Goal: Transaction & Acquisition: Obtain resource

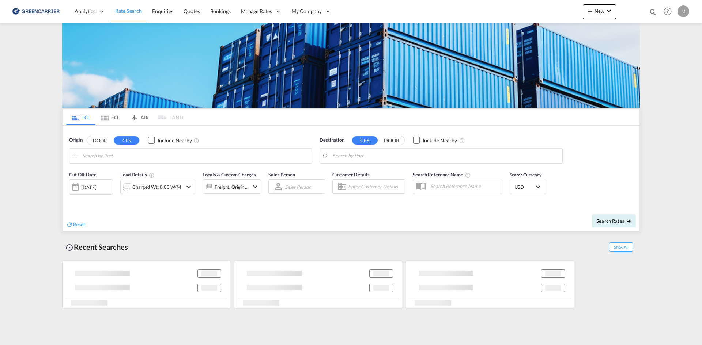
type input "DK-8000, [GEOGRAPHIC_DATA]"
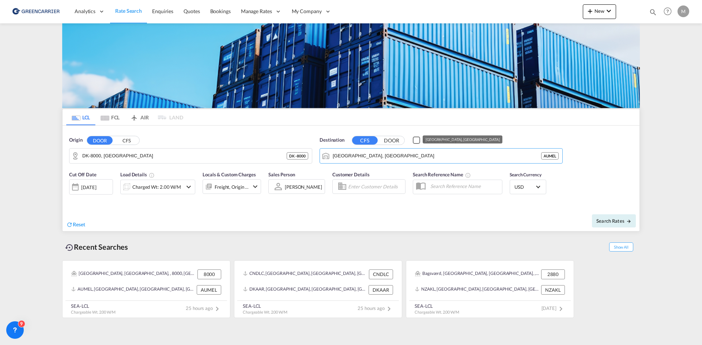
drag, startPoint x: 382, startPoint y: 155, endPoint x: 318, endPoint y: 154, distance: 63.6
click at [318, 154] on div "Destination CFS DOOR Include Nearby [GEOGRAPHIC_DATA], AUMEL AUMEL" at bounding box center [441, 150] width 250 height 34
drag, startPoint x: 374, startPoint y: 153, endPoint x: 308, endPoint y: 144, distance: 66.3
click at [311, 145] on div "Origin DOOR CFS DK-8000, [GEOGRAPHIC_DATA] - 8000 Destination CFS DOOR Include …" at bounding box center [351, 147] width 577 height 42
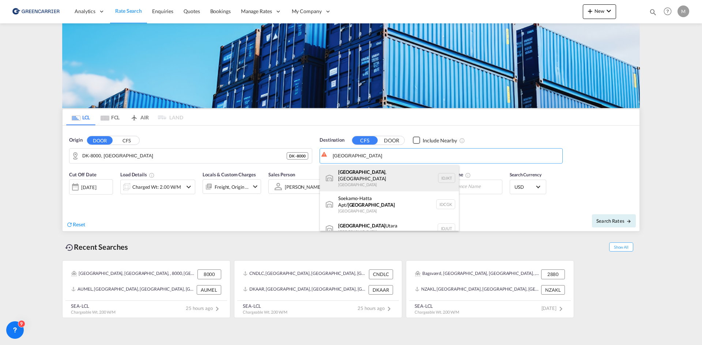
click at [384, 175] on div "[GEOGRAPHIC_DATA] , [GEOGRAPHIC_DATA] [GEOGRAPHIC_DATA] IDJKT" at bounding box center [389, 178] width 139 height 26
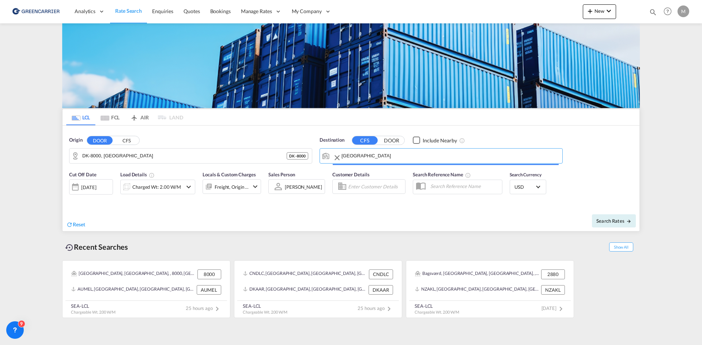
type input "[GEOGRAPHIC_DATA], [GEOGRAPHIC_DATA], IDJKT"
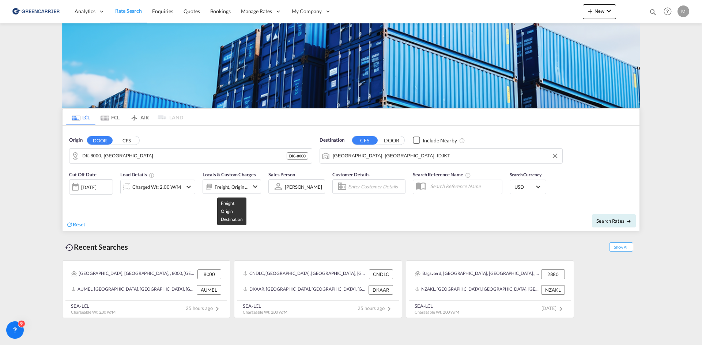
click at [241, 184] on div "Freight, Origin +1" at bounding box center [232, 187] width 34 height 10
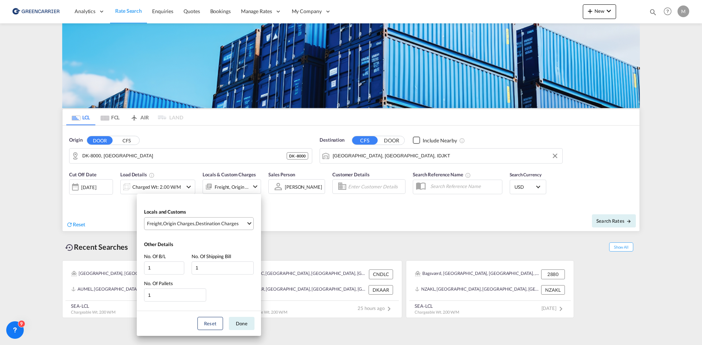
click at [247, 224] on md-select-value "Freight , Origin Charges , Destination Charges" at bounding box center [199, 224] width 107 height 12
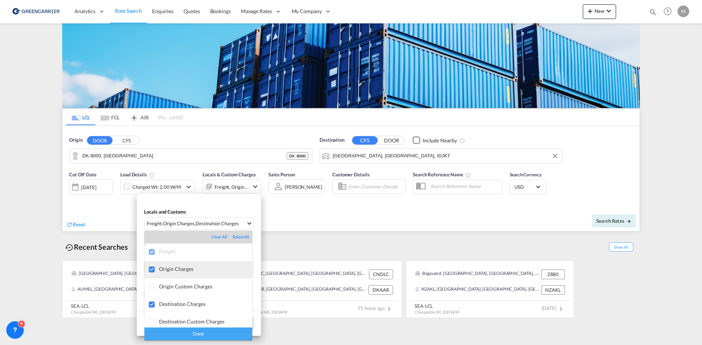
scroll to position [4, 0]
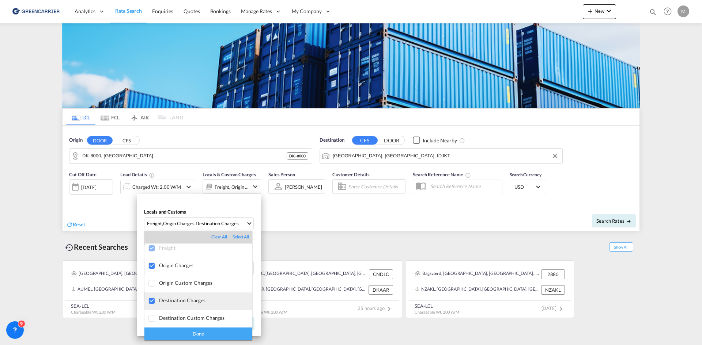
click at [182, 302] on div "Destination Charges" at bounding box center [205, 301] width 93 height 6
click at [192, 332] on div "Done" at bounding box center [198, 334] width 108 height 13
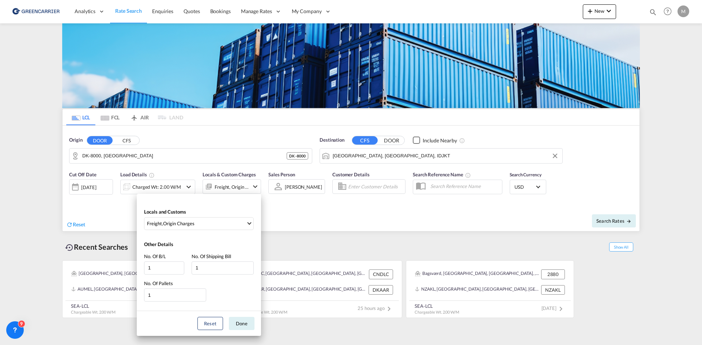
click at [328, 220] on div "Locals and Customs Freight , Origin Charges Other Details No. Of B/L 1 No. Of S…" at bounding box center [351, 172] width 702 height 345
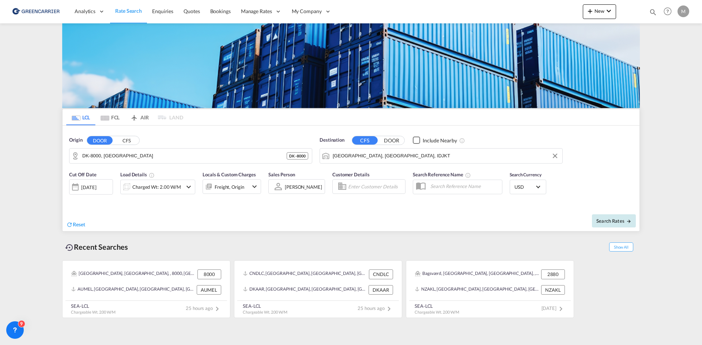
click at [614, 225] on button "Search Rates" at bounding box center [614, 221] width 44 height 13
type input "8000 to IDJKT / [DATE]"
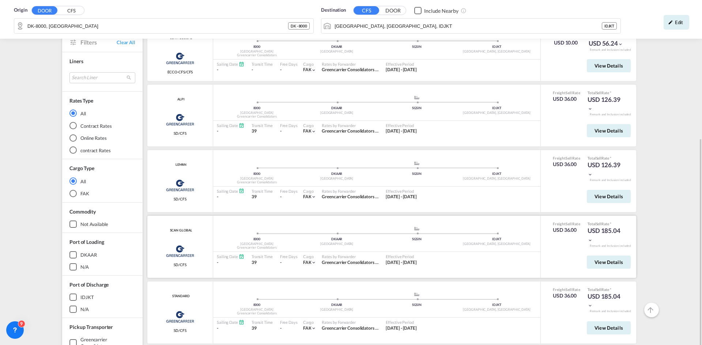
scroll to position [196, 0]
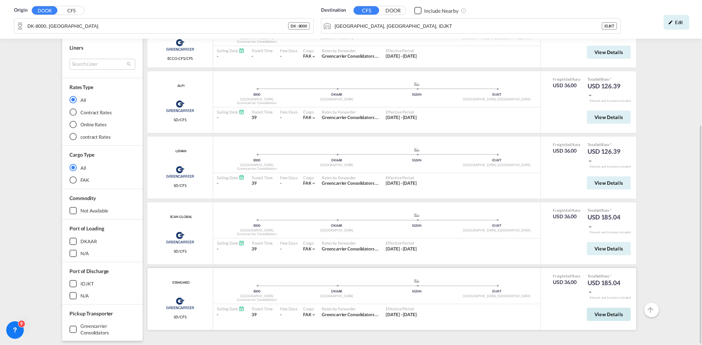
click at [606, 315] on span "View Details" at bounding box center [608, 315] width 29 height 6
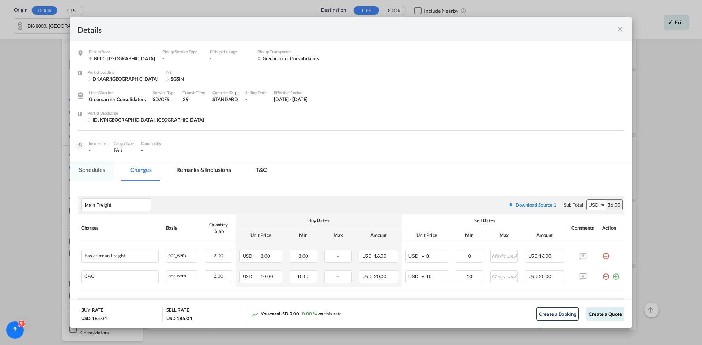
click at [92, 171] on md-tab-item "Schedules" at bounding box center [92, 171] width 44 height 20
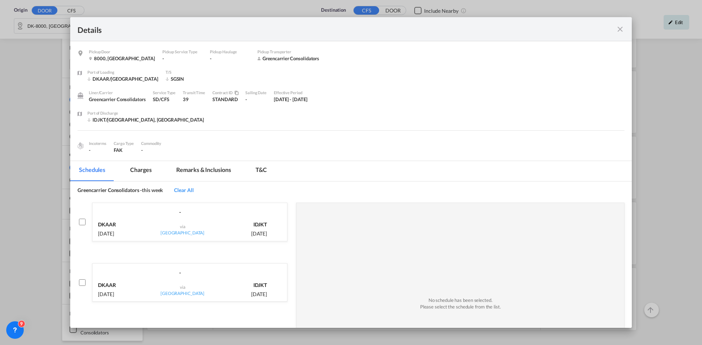
click at [110, 223] on p "DKAAR" at bounding box center [107, 224] width 18 height 7
checkbox input "true"
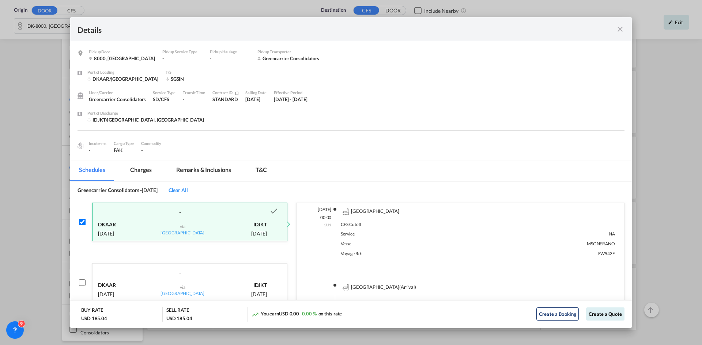
scroll to position [4, 0]
click at [189, 275] on div "-" at bounding box center [179, 270] width 175 height 13
checkbox input "true"
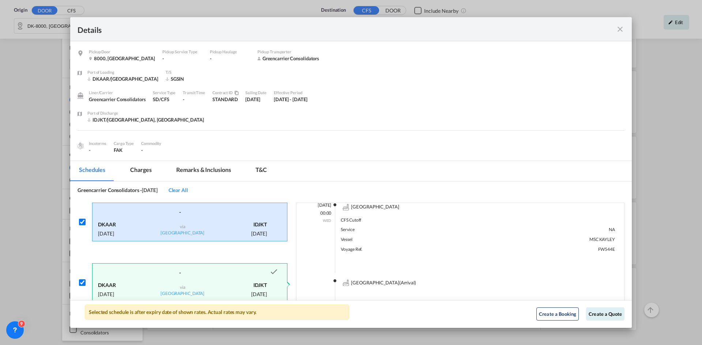
click at [123, 222] on div "DKAAR [DATE]" at bounding box center [125, 228] width 55 height 18
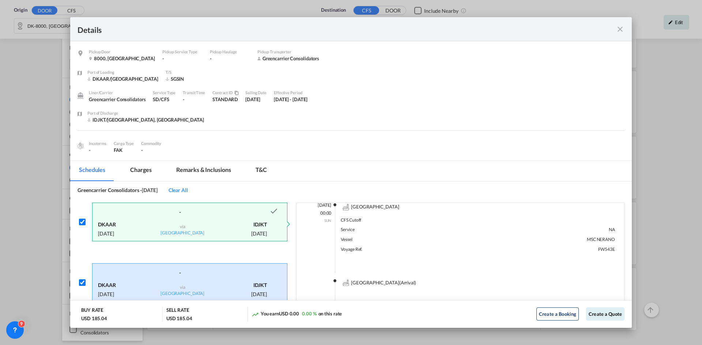
click at [83, 222] on input "Pickup Door ..." at bounding box center [82, 222] width 7 height 7
checkbox input "false"
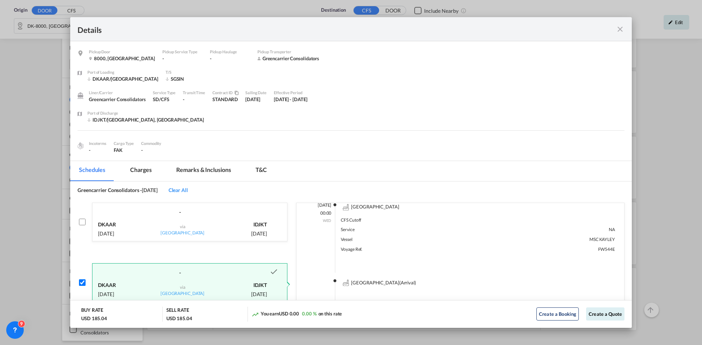
click at [129, 287] on div "DKAAR [DATE]" at bounding box center [125, 289] width 55 height 18
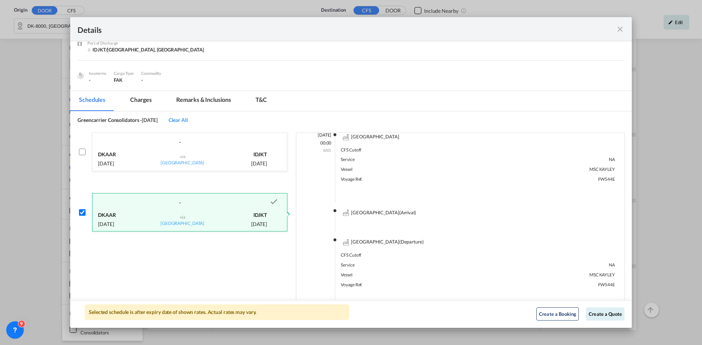
scroll to position [73, 0]
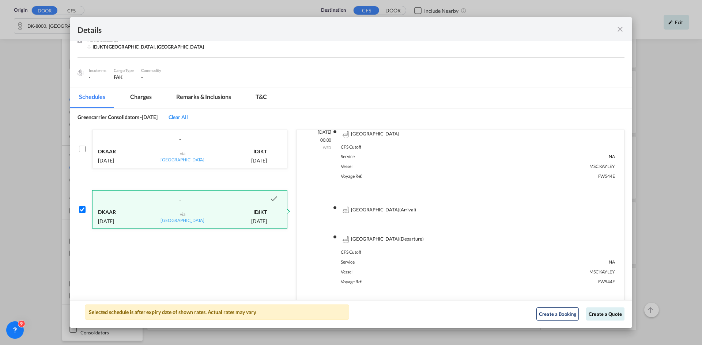
click at [620, 29] on md-icon "icon-close fg-AAA8AD m-0 cursor" at bounding box center [620, 29] width 9 height 9
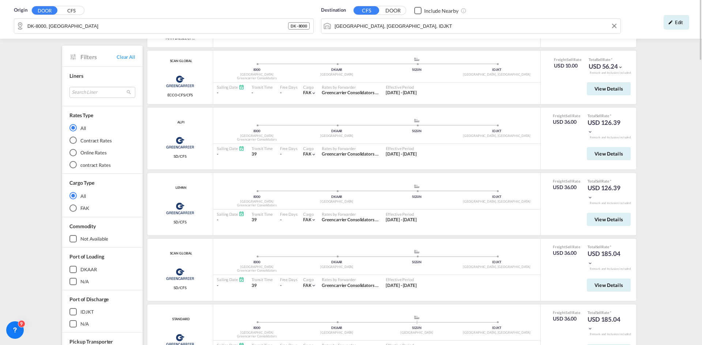
scroll to position [0, 0]
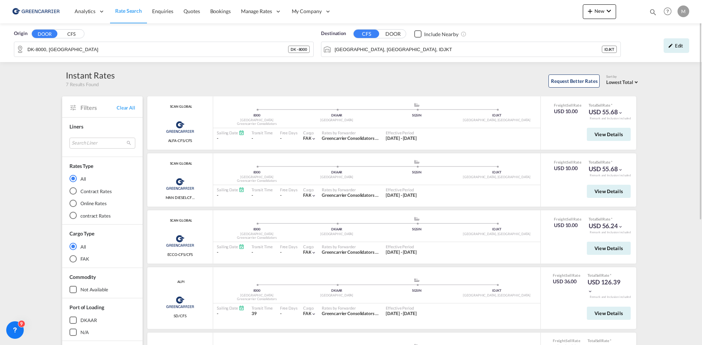
click at [132, 14] on span "Rate Search" at bounding box center [128, 11] width 27 height 6
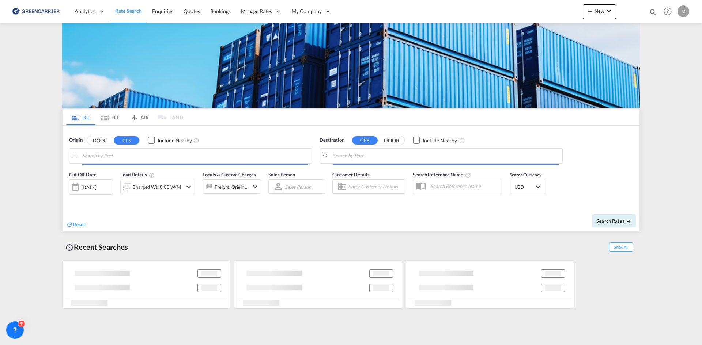
type input "DK-8000, [GEOGRAPHIC_DATA]"
type input "[GEOGRAPHIC_DATA], [GEOGRAPHIC_DATA], IDJKT"
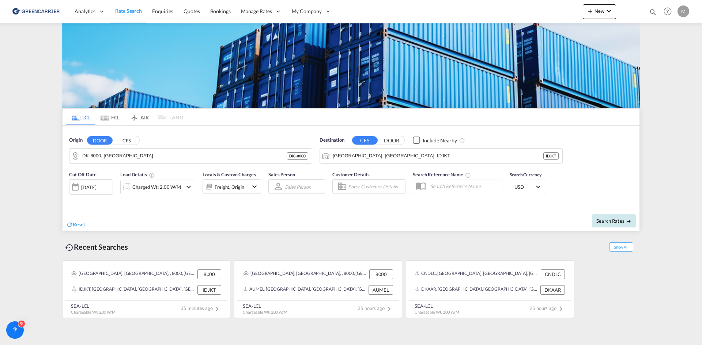
click at [609, 224] on span "Search Rates" at bounding box center [613, 221] width 35 height 6
type input "8000 to IDJKT / [DATE]"
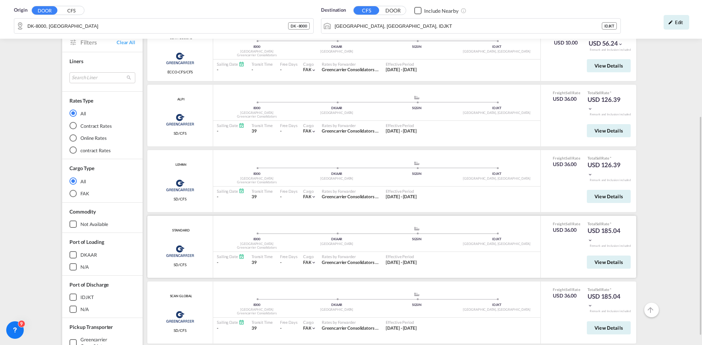
scroll to position [196, 0]
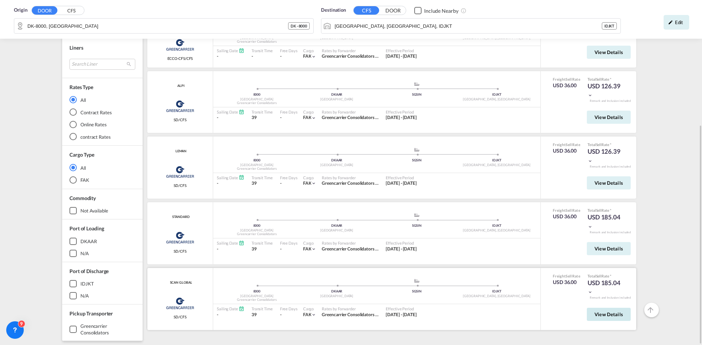
click at [605, 312] on span "View Details" at bounding box center [608, 315] width 29 height 6
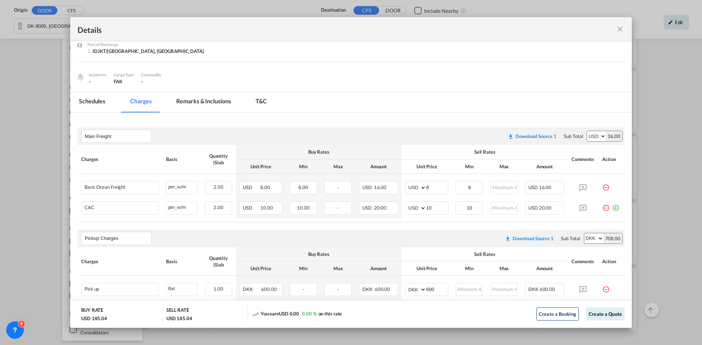
scroll to position [18, 0]
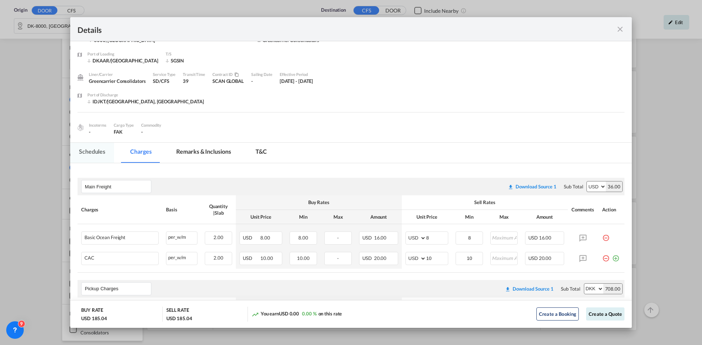
click at [94, 149] on md-tab-item "Schedules" at bounding box center [92, 153] width 44 height 20
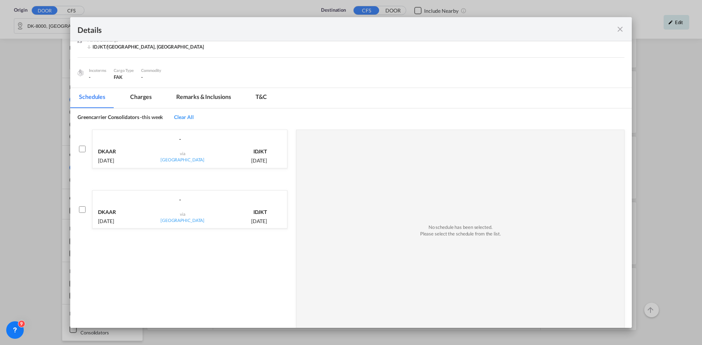
scroll to position [105, 0]
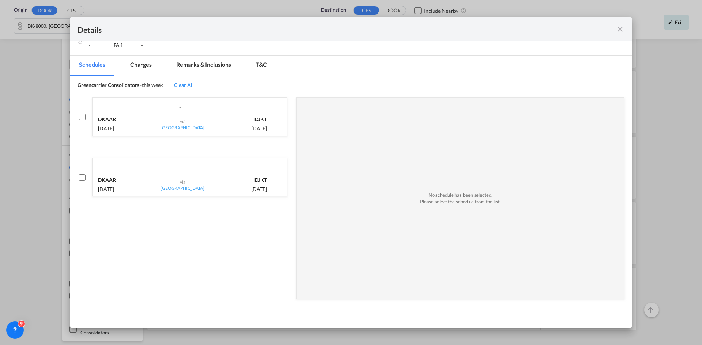
click at [186, 254] on div "- DKAAR [DATE] via [GEOGRAPHIC_DATA] IDJKT [DATE] - [GEOGRAPHIC_DATA] [DATE] vi…" at bounding box center [187, 204] width 219 height 220
click at [139, 179] on div "DKAAR [DATE]" at bounding box center [125, 184] width 55 height 18
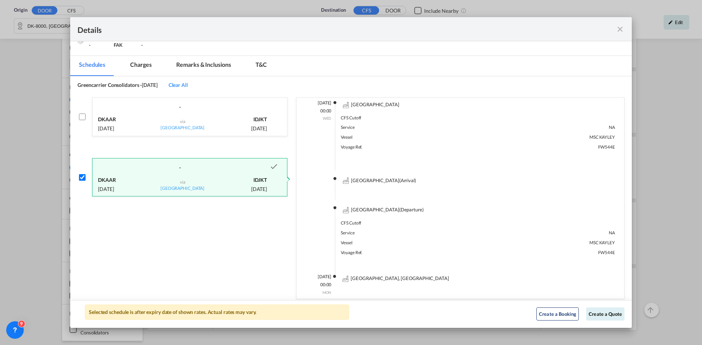
scroll to position [0, 0]
click at [188, 86] on span "Clear All" at bounding box center [178, 85] width 19 height 6
checkbox input "false"
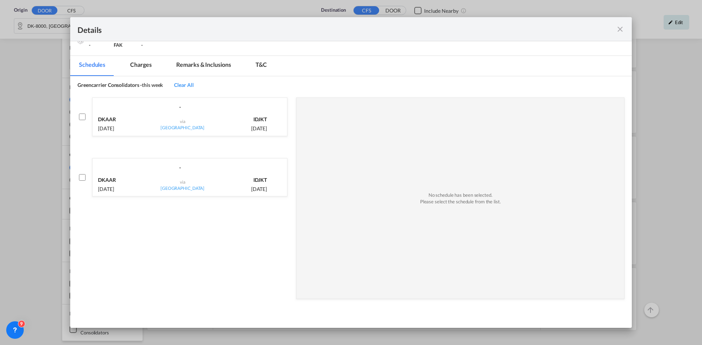
click at [191, 85] on span "Clear All" at bounding box center [183, 85] width 19 height 6
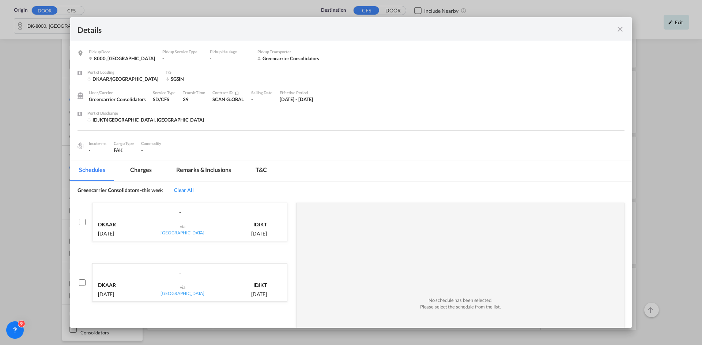
click at [120, 190] on span "Greencarrier Consolidators -" at bounding box center [110, 190] width 64 height 6
click at [146, 190] on span "this week" at bounding box center [152, 190] width 21 height 6
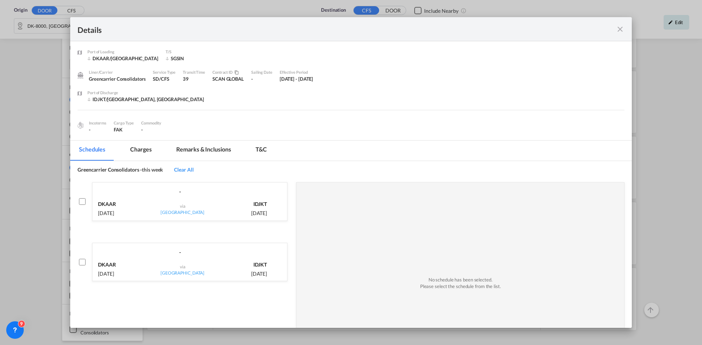
scroll to position [37, 0]
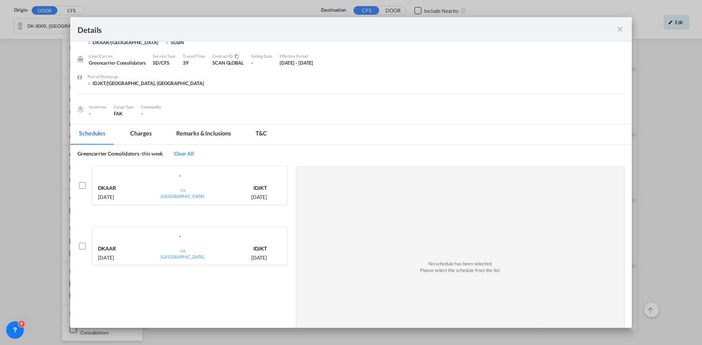
click at [619, 32] on md-icon "icon-close fg-AAA8AD m-0 cursor" at bounding box center [620, 29] width 9 height 9
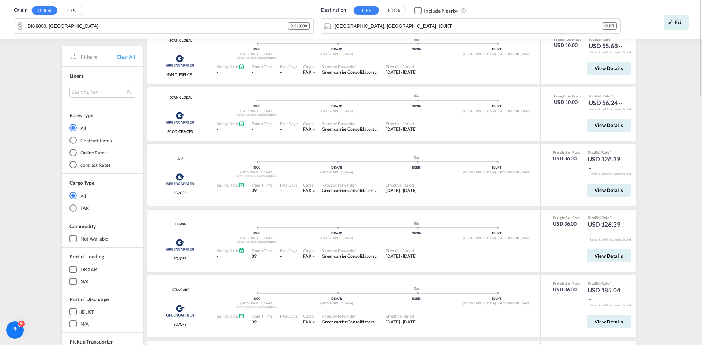
scroll to position [0, 0]
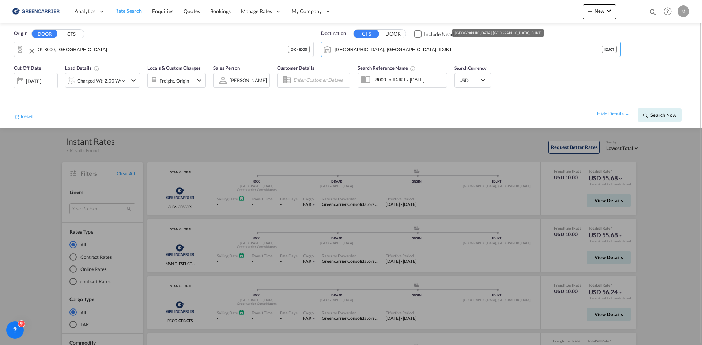
click at [303, 50] on div "Origin DOOR CFS DK-8000, [GEOGRAPHIC_DATA] - 8000 Destination CFS DOOR Include …" at bounding box center [350, 41] width 687 height 37
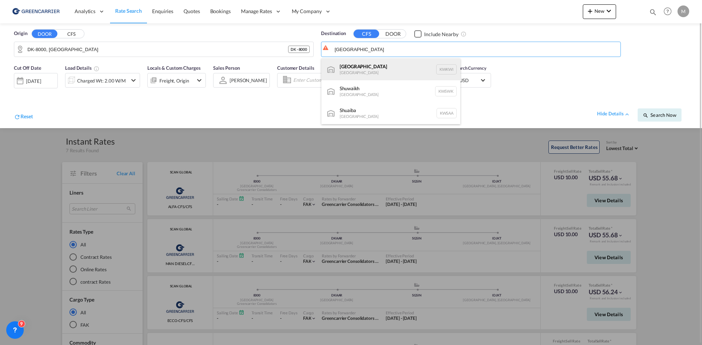
click at [367, 73] on div "[GEOGRAPHIC_DATA] [GEOGRAPHIC_DATA] KWKWI" at bounding box center [390, 69] width 139 height 22
type input "[GEOGRAPHIC_DATA], KWKWI"
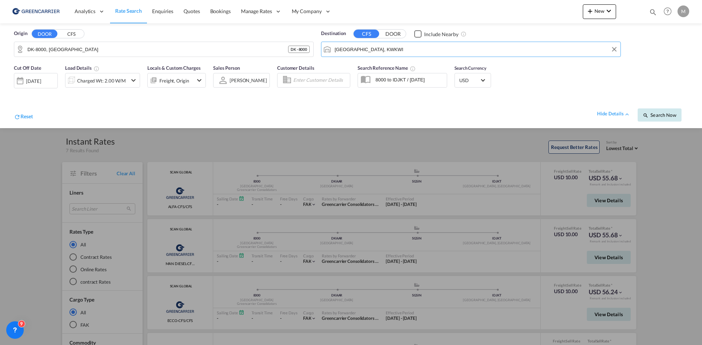
click at [662, 117] on span "Search Now" at bounding box center [659, 115] width 33 height 6
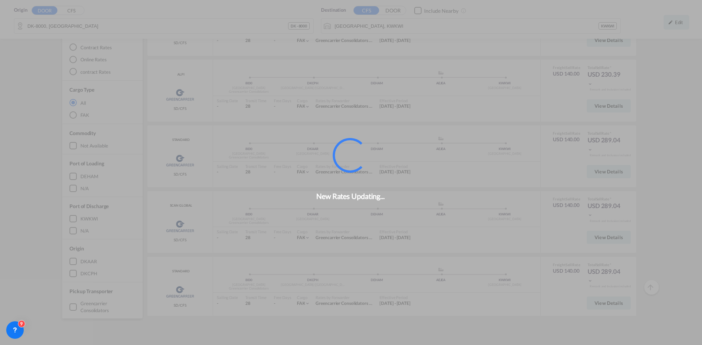
scroll to position [196, 0]
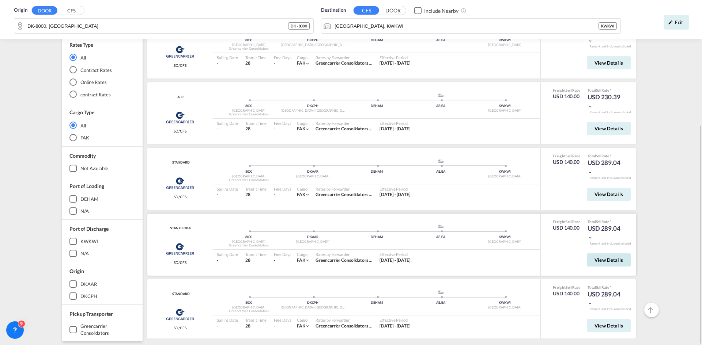
click at [599, 260] on span "View Details" at bounding box center [608, 260] width 29 height 6
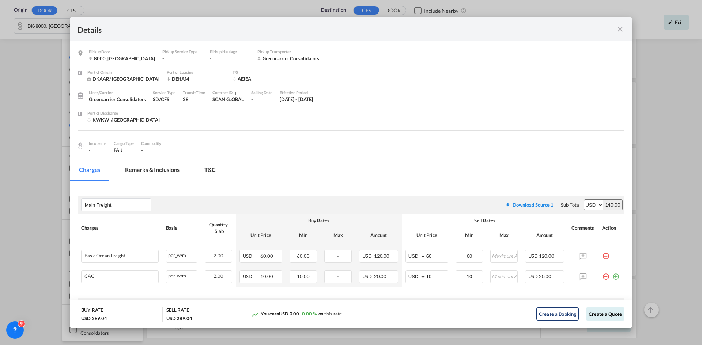
click at [621, 30] on md-icon "icon-close fg-AAA8AD m-0 cursor" at bounding box center [620, 29] width 9 height 9
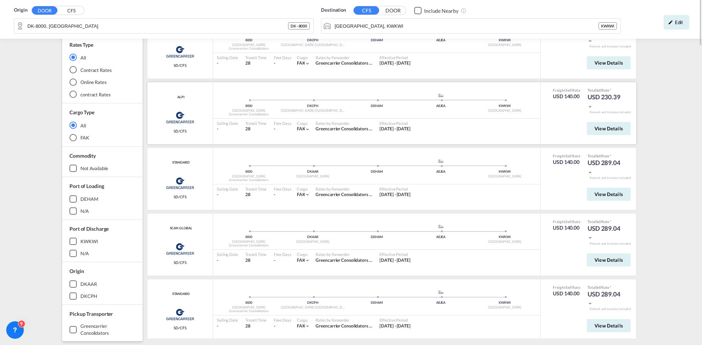
scroll to position [0, 0]
